Goal: Task Accomplishment & Management: Manage account settings

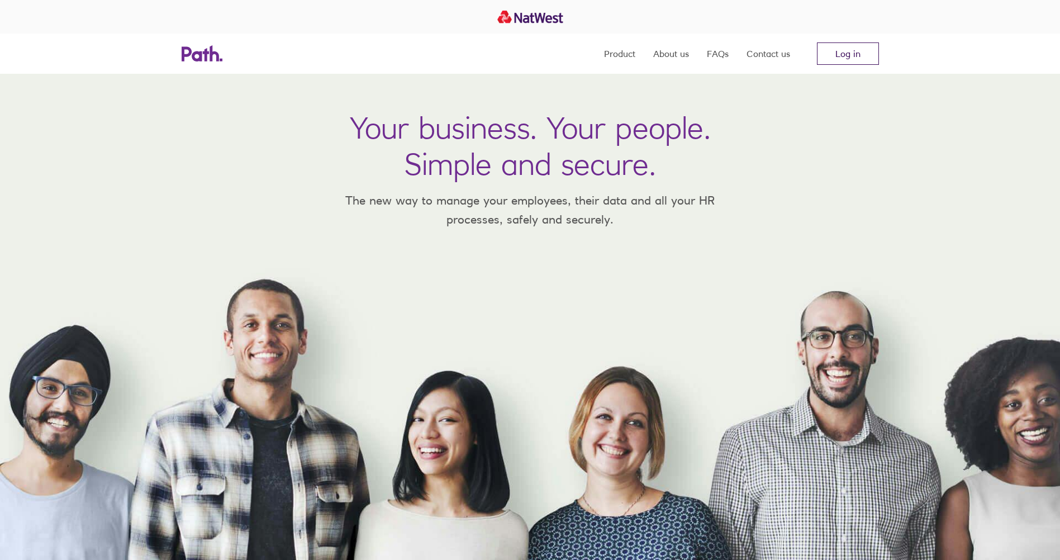
click at [850, 49] on link "Log in" at bounding box center [848, 53] width 62 height 22
click at [852, 51] on link "Log in" at bounding box center [848, 53] width 62 height 22
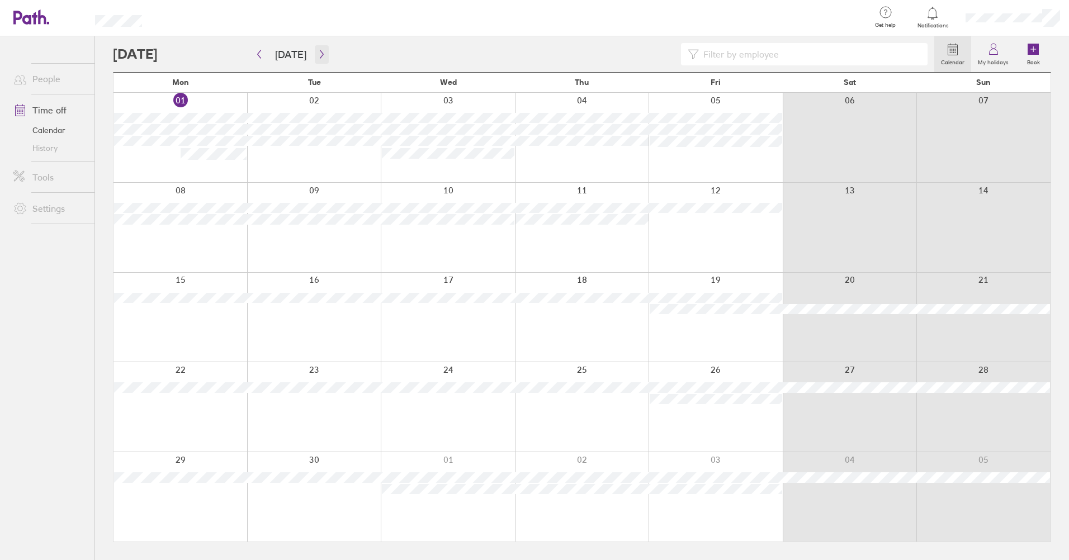
click at [320, 54] on icon "button" at bounding box center [321, 54] width 3 height 8
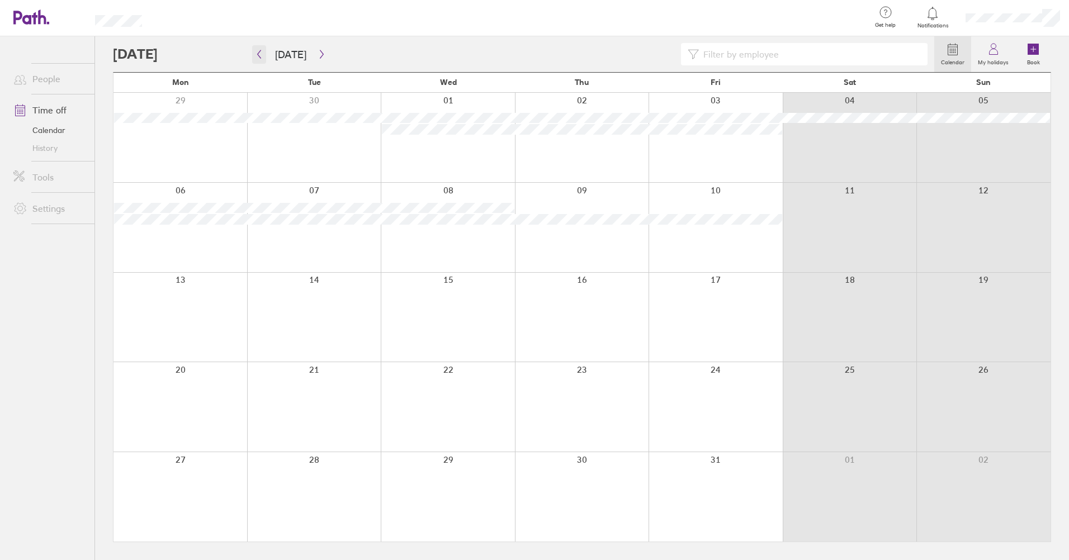
click at [258, 51] on icon "button" at bounding box center [259, 54] width 8 height 9
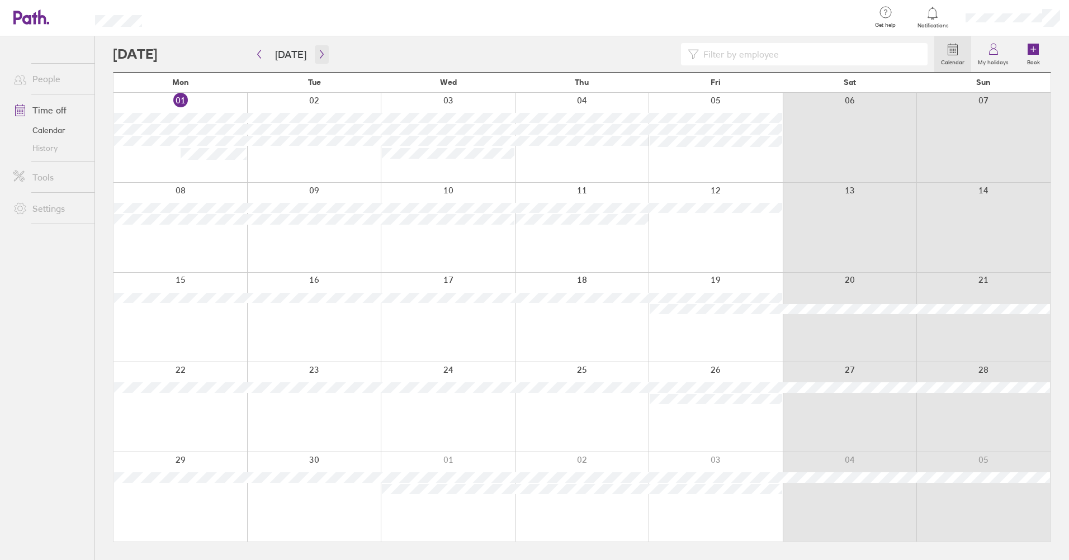
click at [318, 54] on icon "button" at bounding box center [322, 54] width 8 height 9
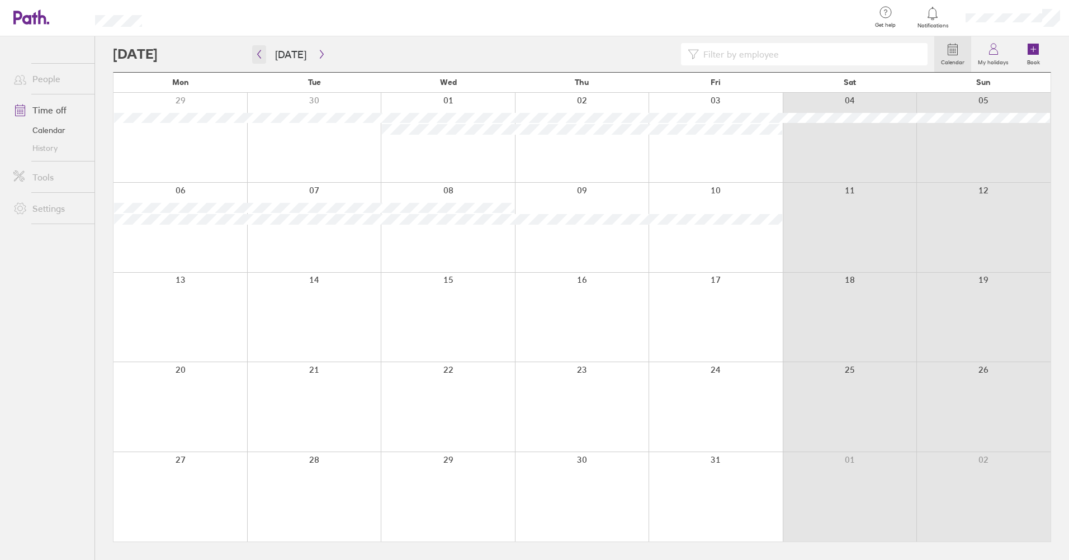
click at [258, 53] on icon "button" at bounding box center [259, 54] width 8 height 9
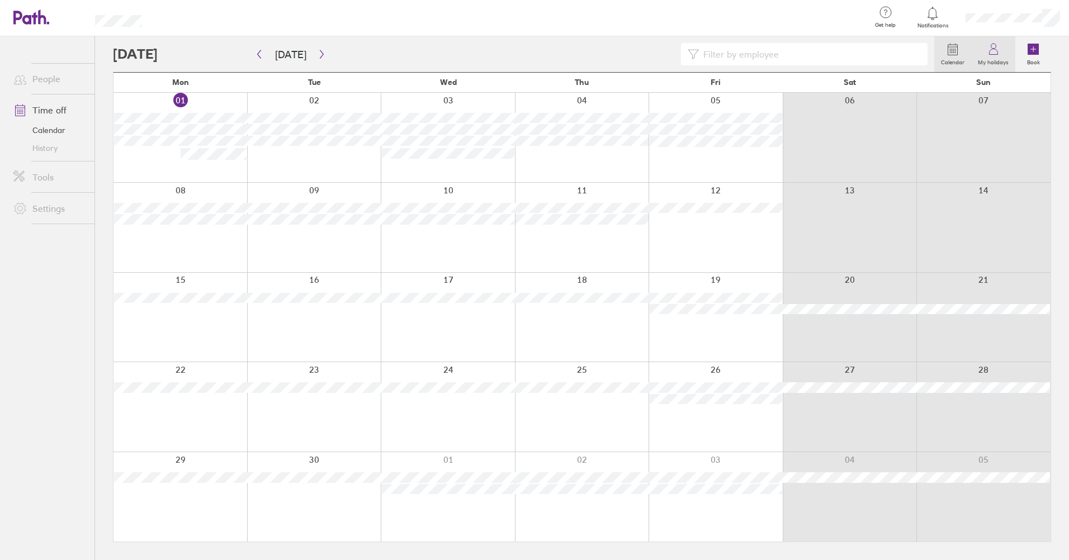
click at [994, 51] on icon at bounding box center [993, 48] width 13 height 13
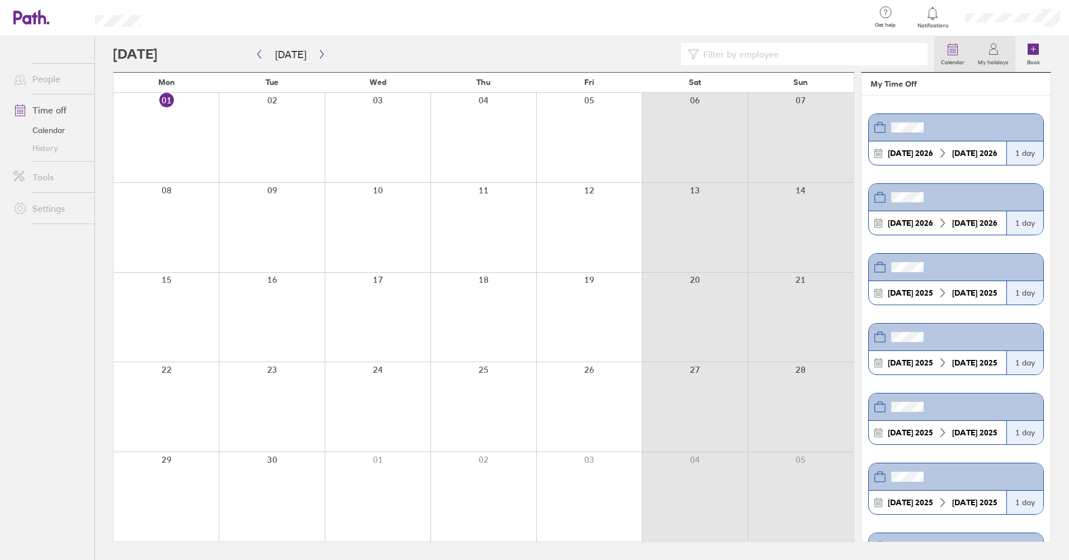
click at [955, 49] on icon at bounding box center [952, 48] width 13 height 13
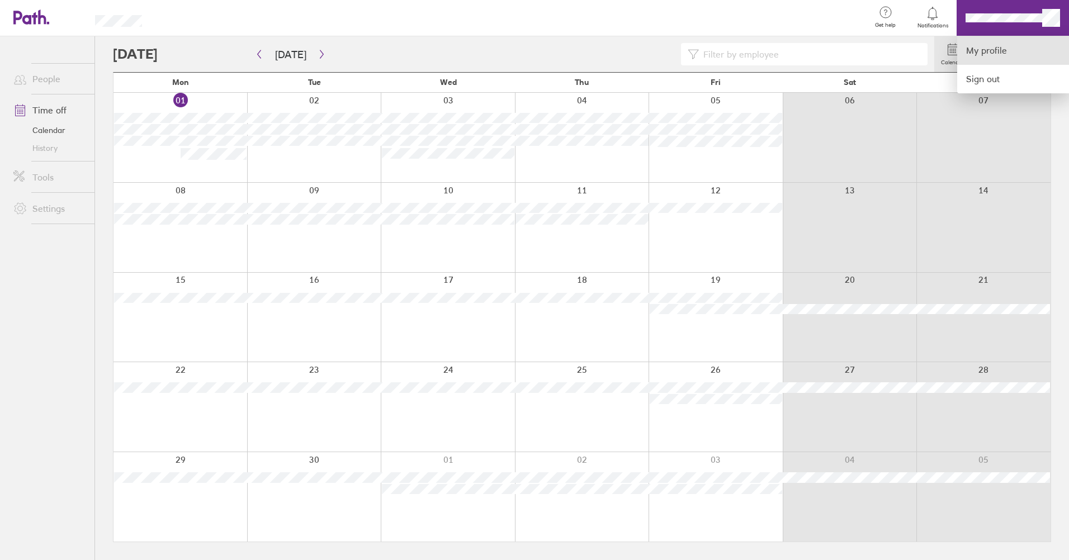
click at [996, 46] on link "My profile" at bounding box center [1013, 50] width 112 height 29
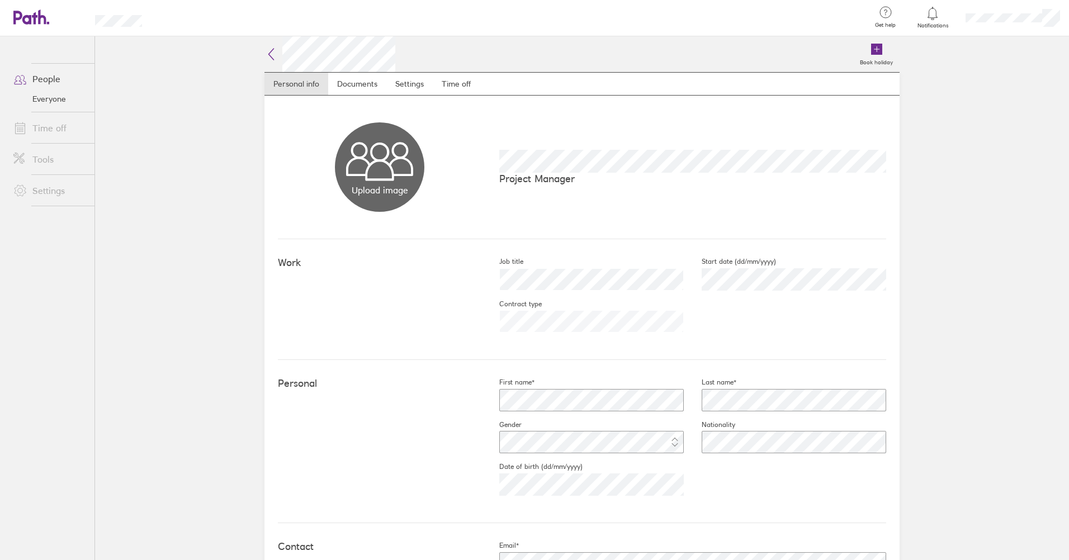
click at [61, 127] on link "Time off" at bounding box center [49, 128] width 90 height 22
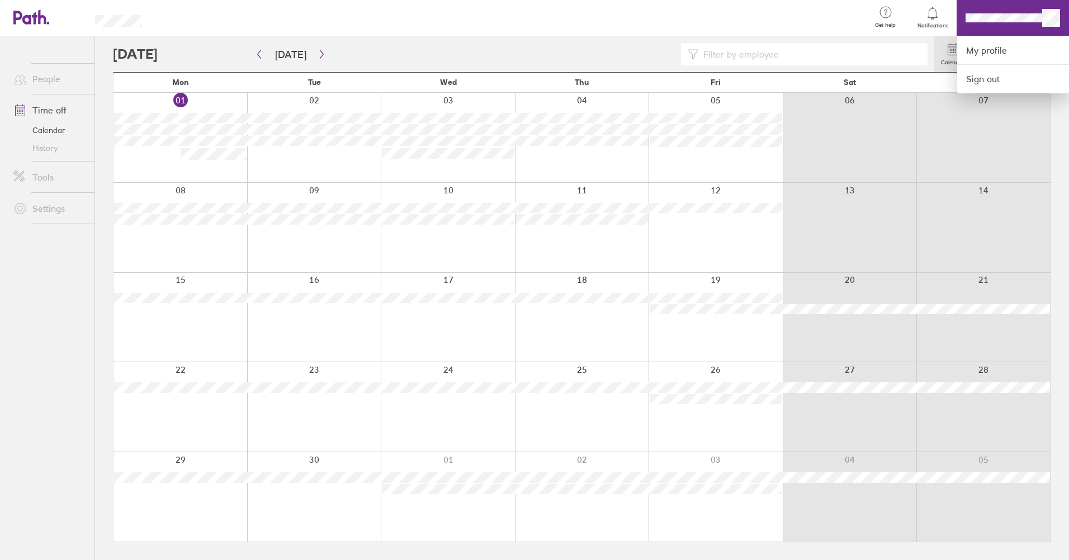
click at [792, 25] on div at bounding box center [511, 18] width 702 height 36
click at [993, 6] on div at bounding box center [534, 280] width 1069 height 560
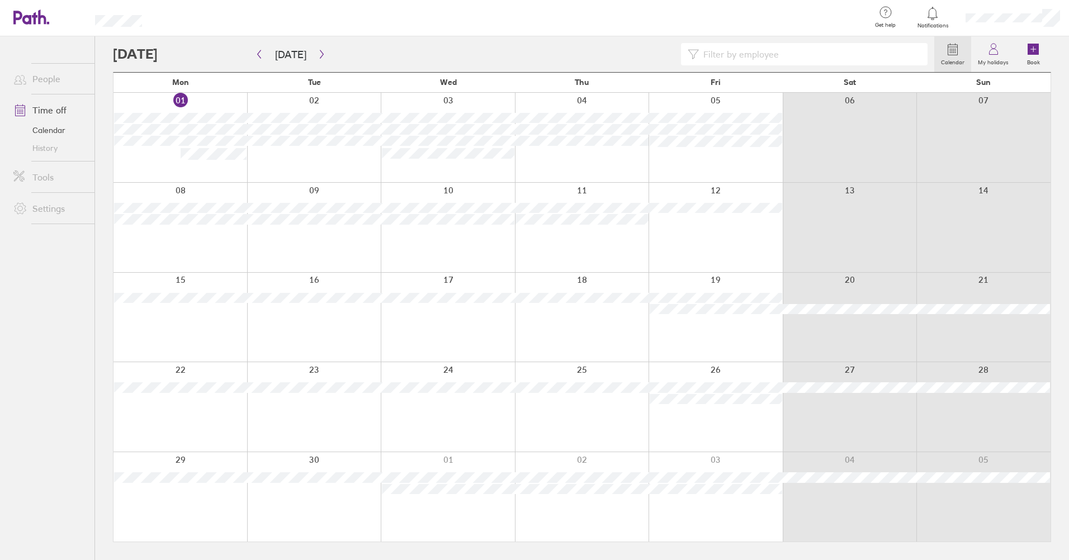
click at [932, 18] on icon at bounding box center [933, 13] width 10 height 13
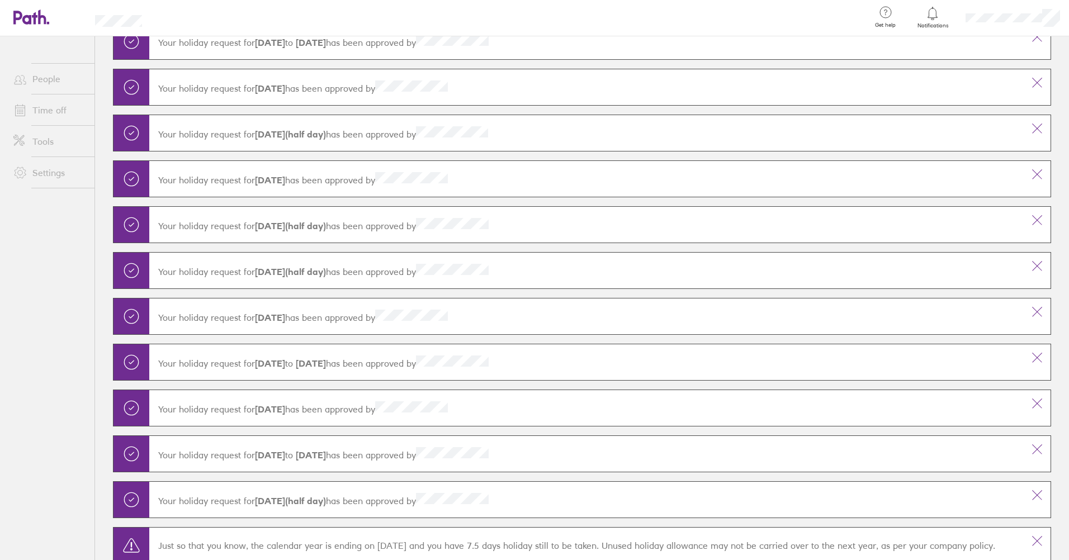
scroll to position [818, 0]
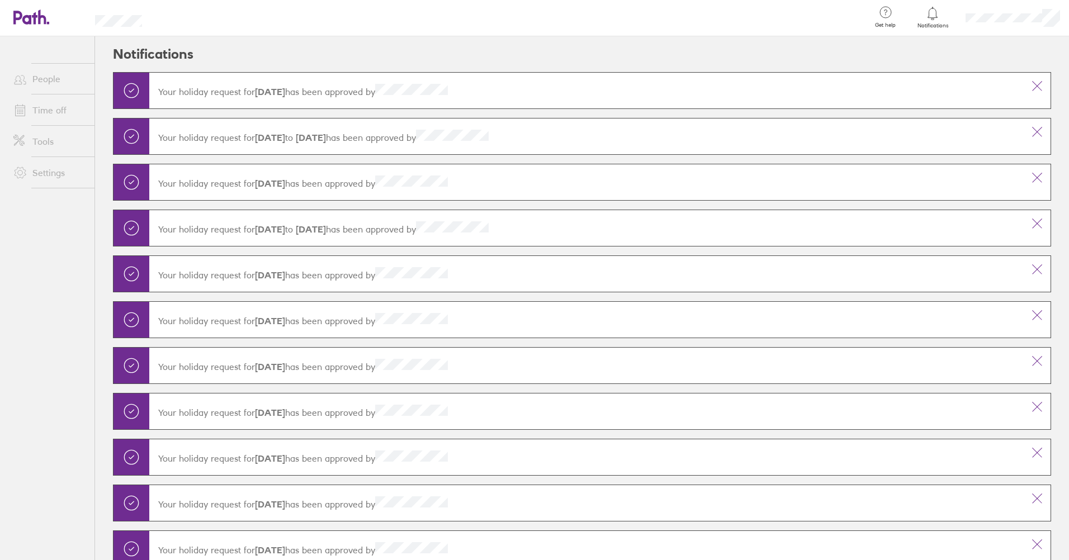
click at [885, 10] on icon at bounding box center [885, 12] width 13 height 13
click at [845, 74] on link "Contact us" at bounding box center [853, 79] width 112 height 28
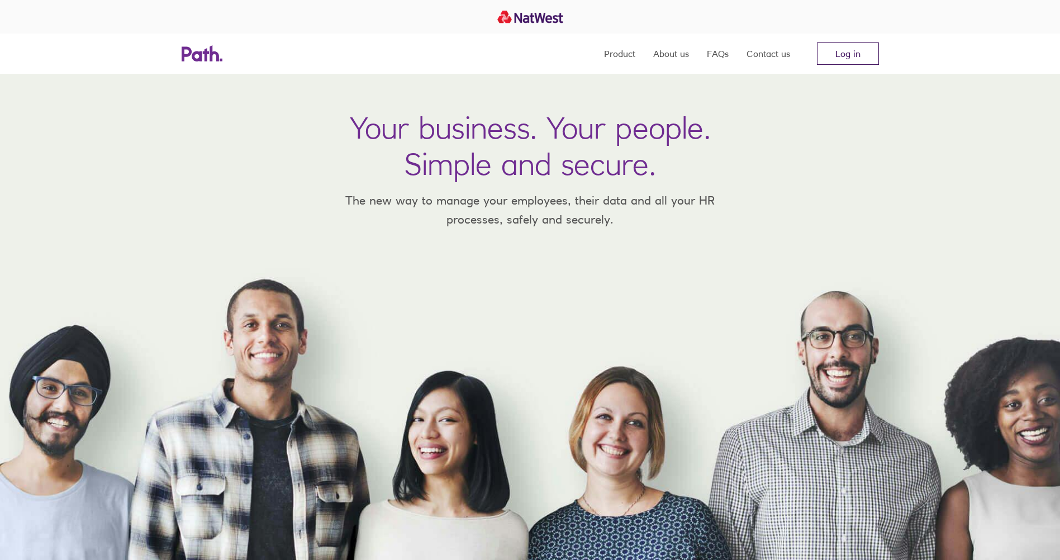
click at [845, 50] on link "Log in" at bounding box center [848, 53] width 62 height 22
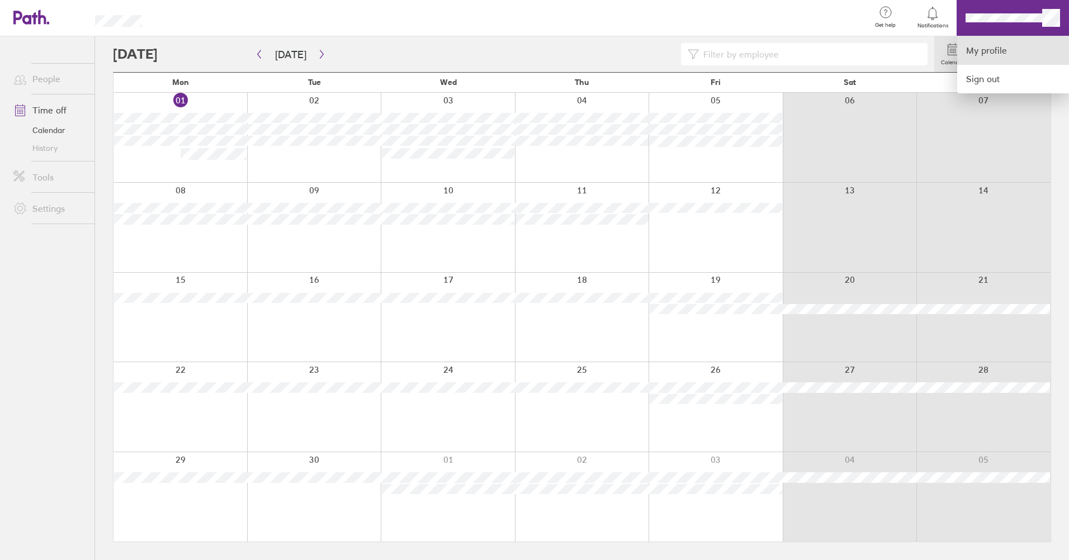
click at [1004, 48] on link "My profile" at bounding box center [1013, 50] width 112 height 29
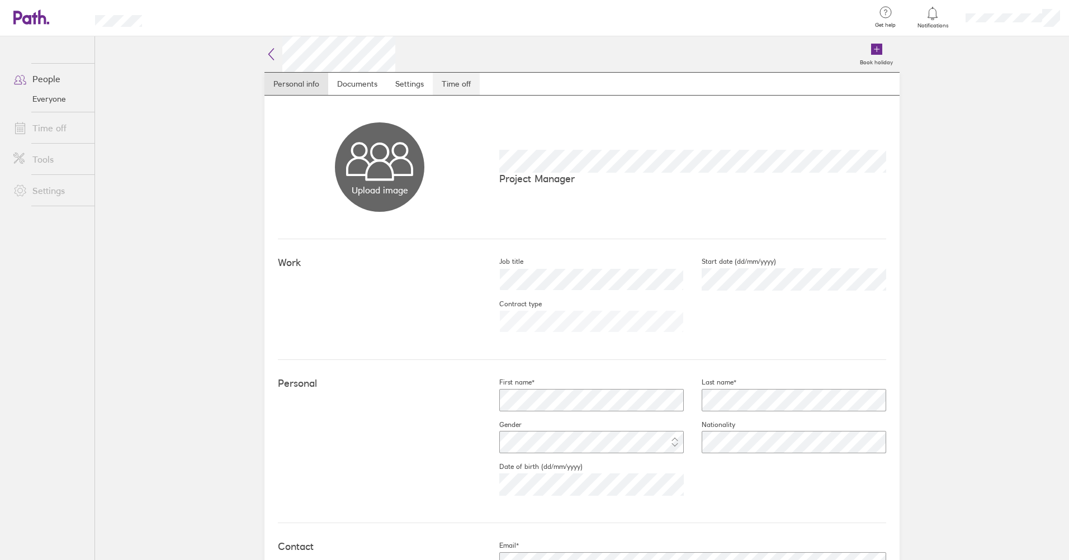
click at [452, 80] on link "Time off" at bounding box center [456, 84] width 47 height 22
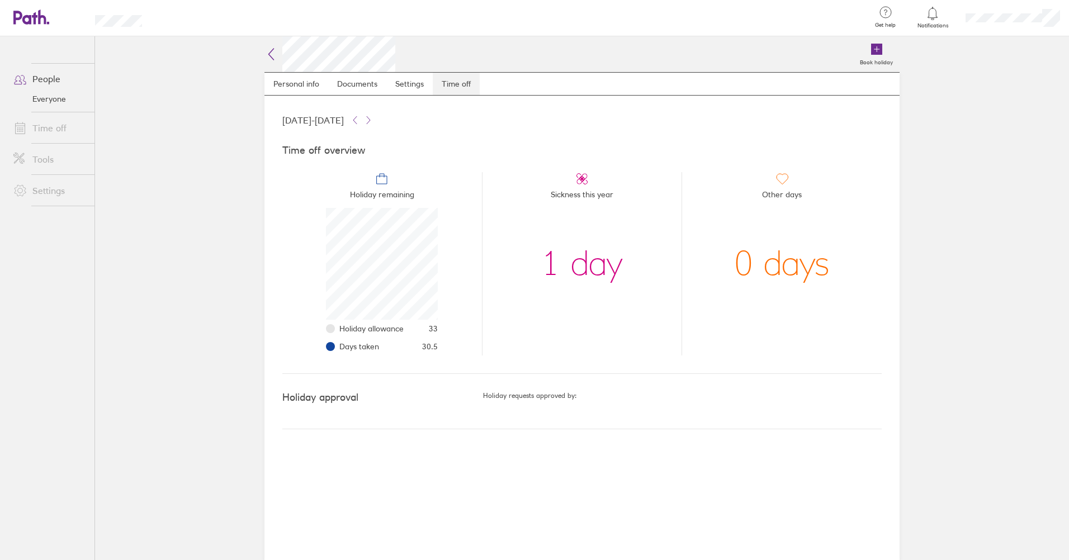
scroll to position [112, 112]
